Goal: Task Accomplishment & Management: Manage account settings

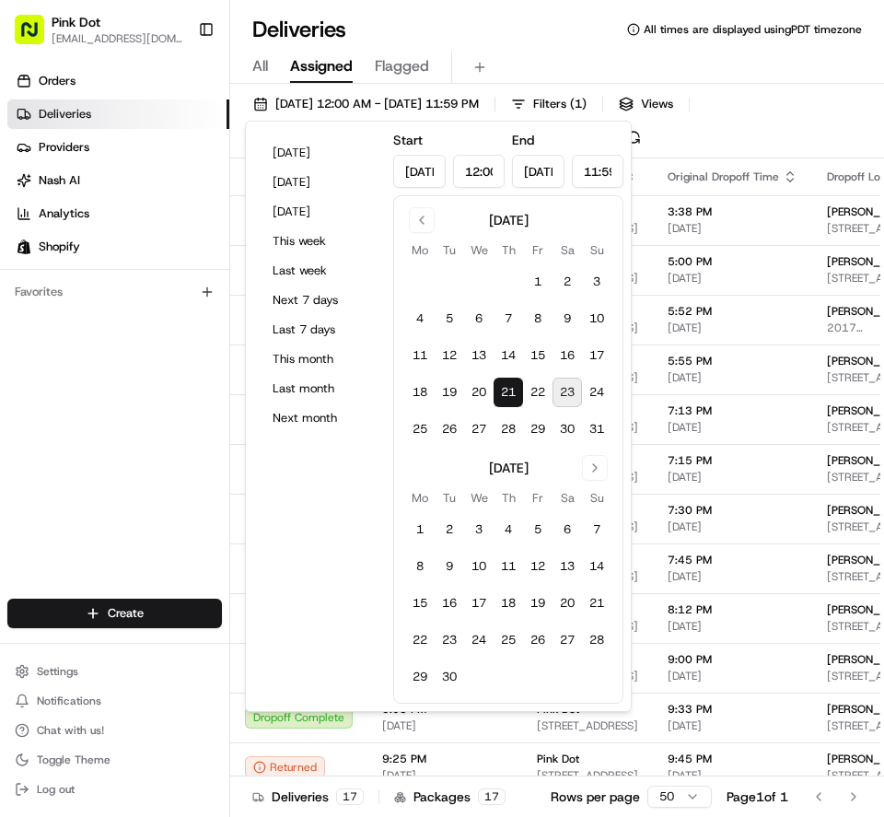
click at [341, 160] on button "[DATE]" at bounding box center [319, 153] width 111 height 26
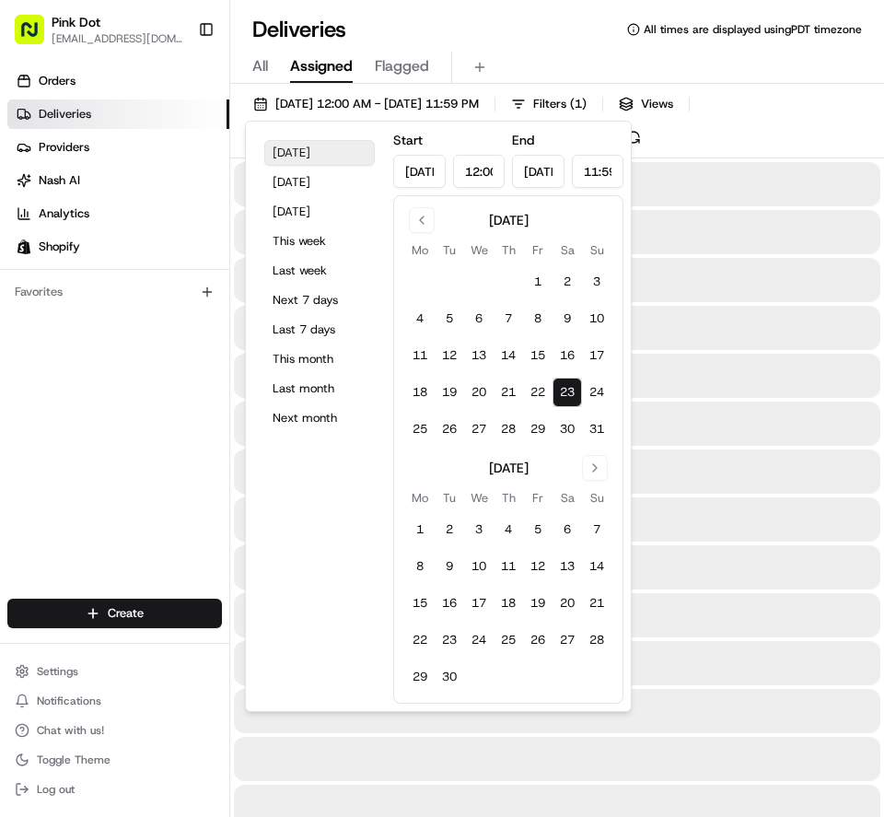
type input "[DATE]"
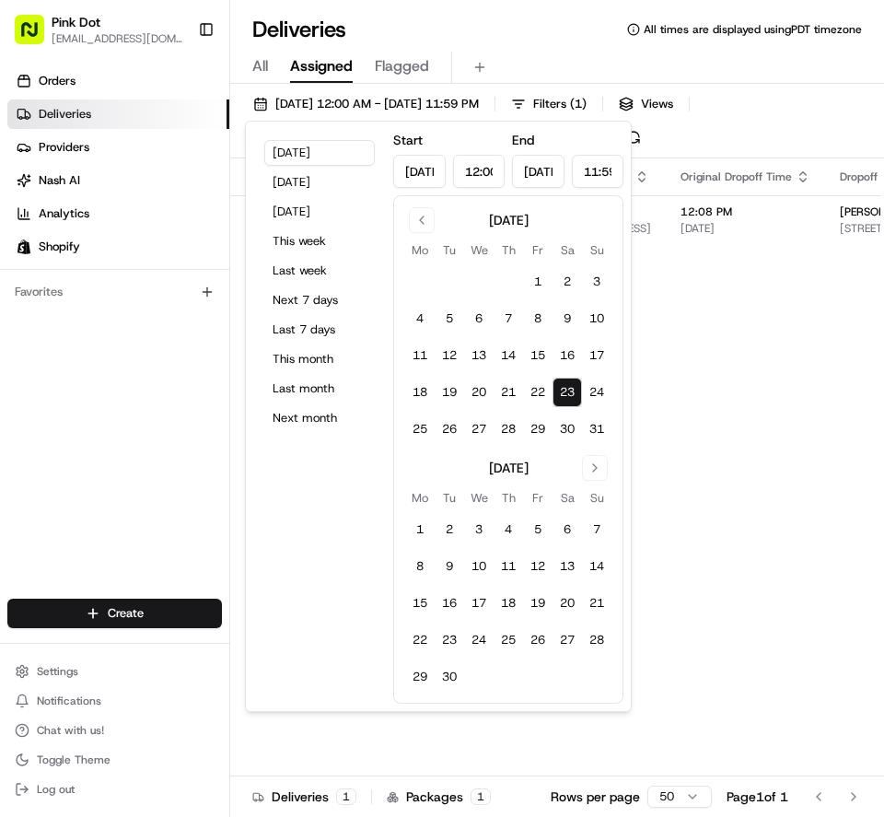
click at [549, 53] on div "All Assigned Flagged" at bounding box center [557, 68] width 654 height 32
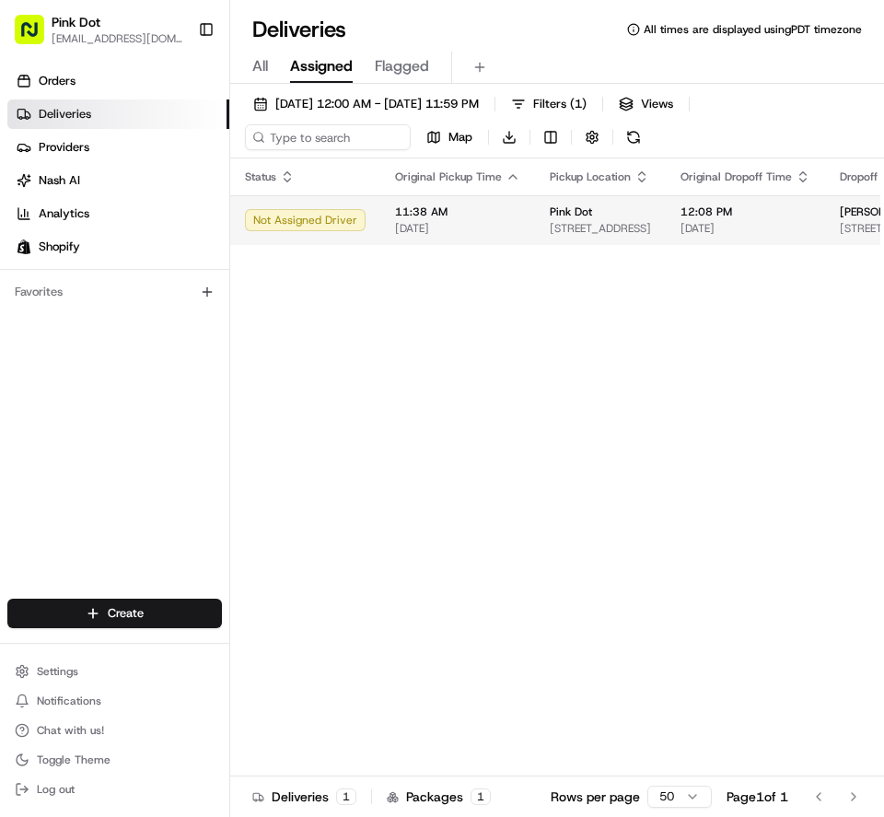
click at [569, 210] on span "Pink Dot" at bounding box center [571, 212] width 42 height 15
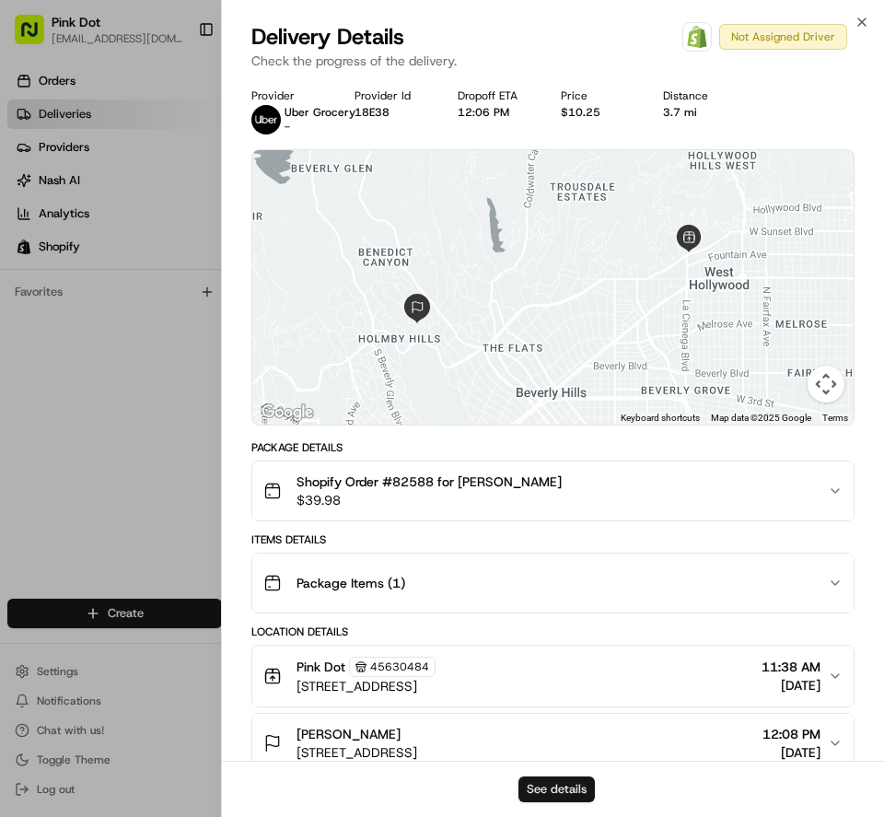
click at [573, 795] on button "See details" at bounding box center [557, 790] width 76 height 26
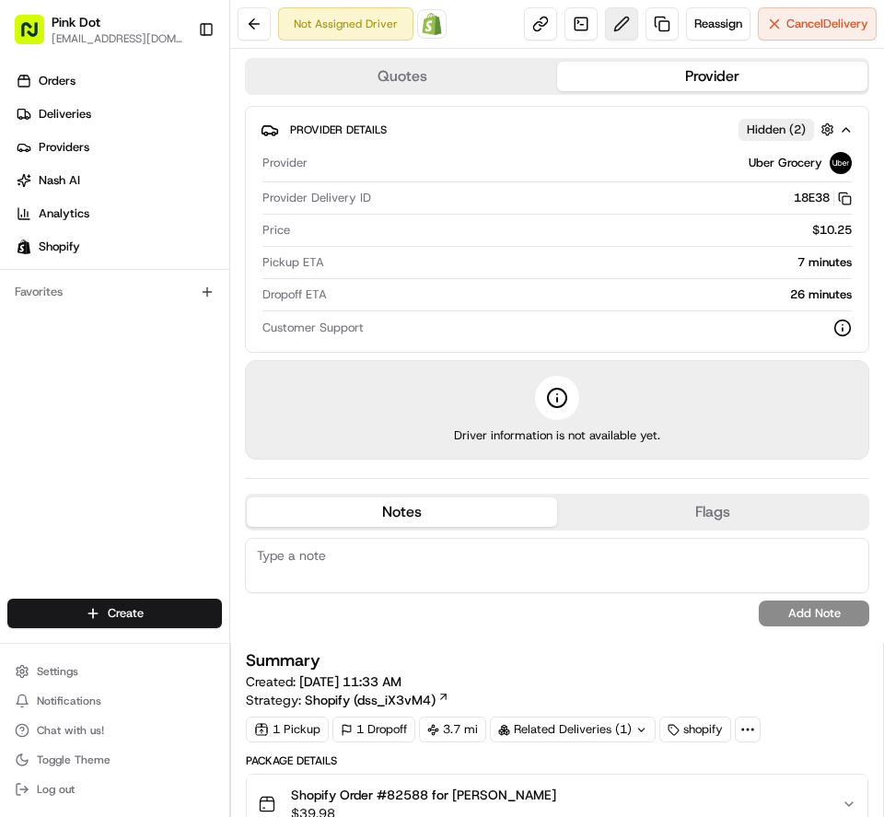
click at [614, 33] on button at bounding box center [621, 23] width 33 height 33
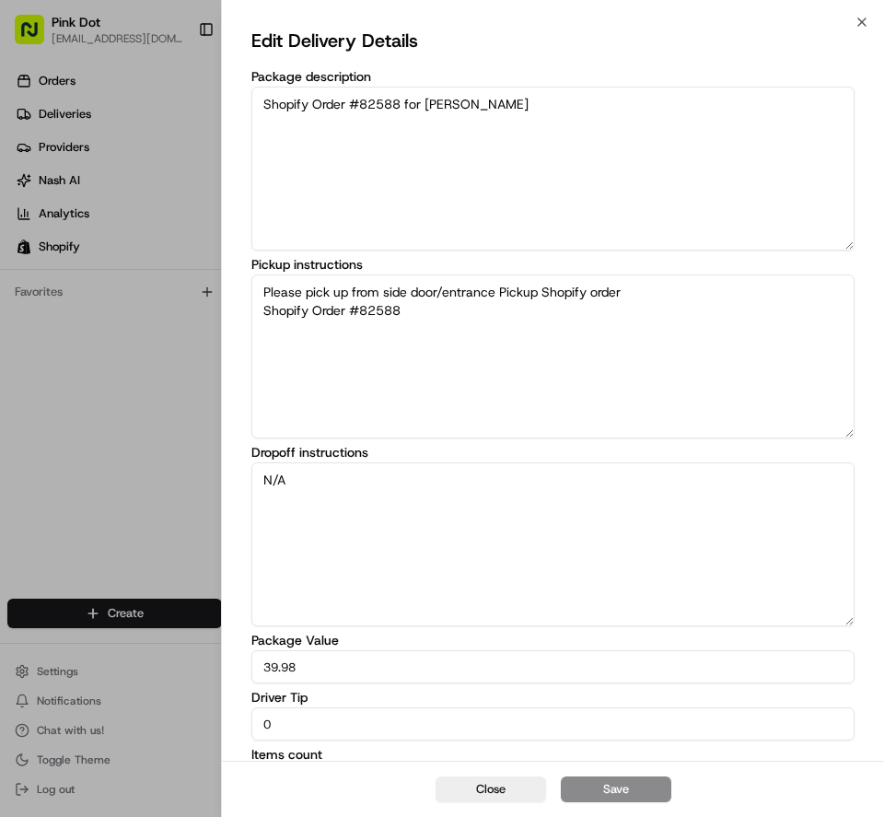
click at [528, 730] on input "0" at bounding box center [553, 724] width 603 height 33
type input "5"
click at [635, 795] on button "Save" at bounding box center [616, 790] width 111 height 26
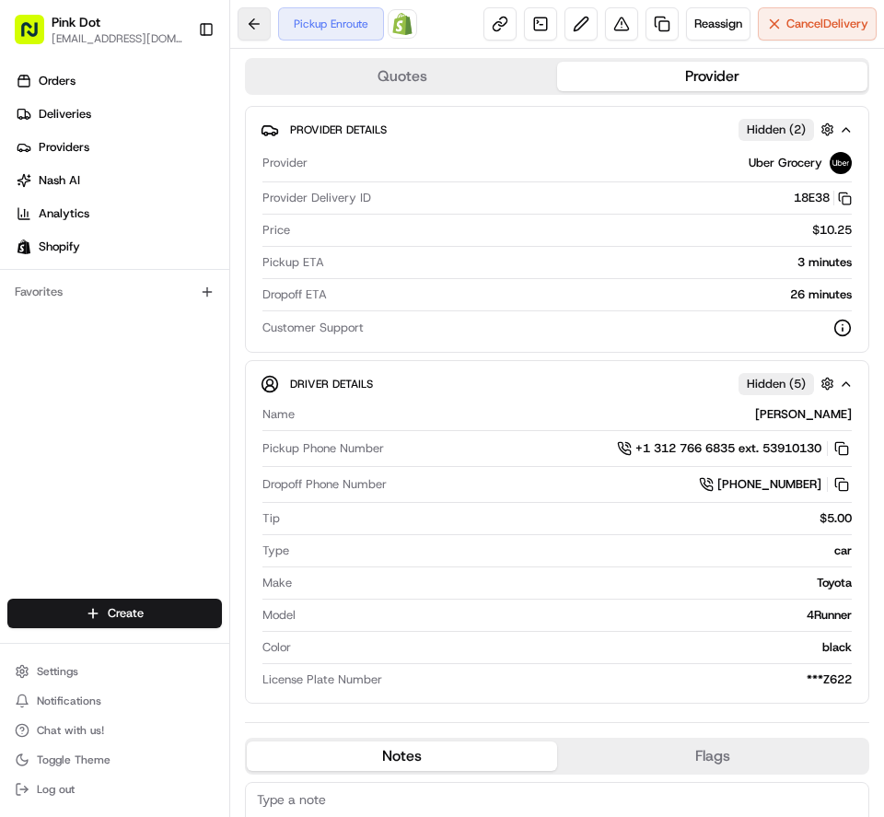
click at [247, 31] on button at bounding box center [254, 23] width 33 height 33
